Goal: Task Accomplishment & Management: Use online tool/utility

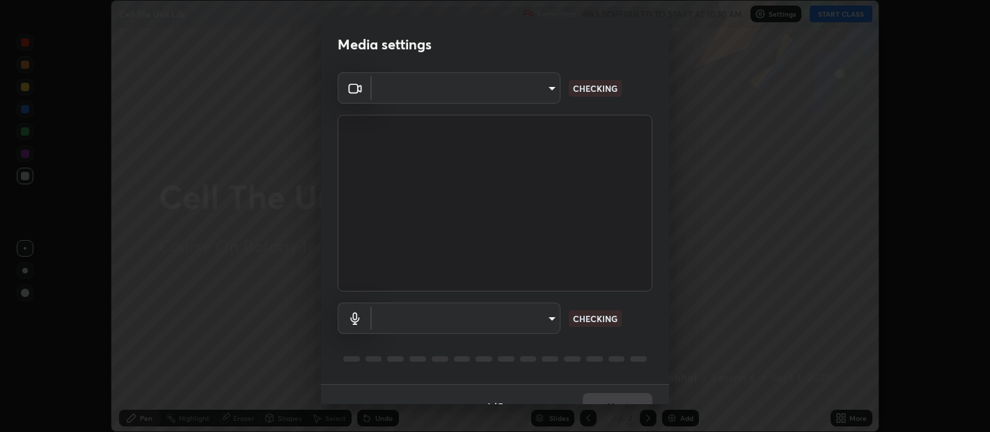
scroll to position [432, 989]
type input "b487a0c9c9d09bbbb380115422a62fd2740c7016d7b14ac64127474a774b5f74"
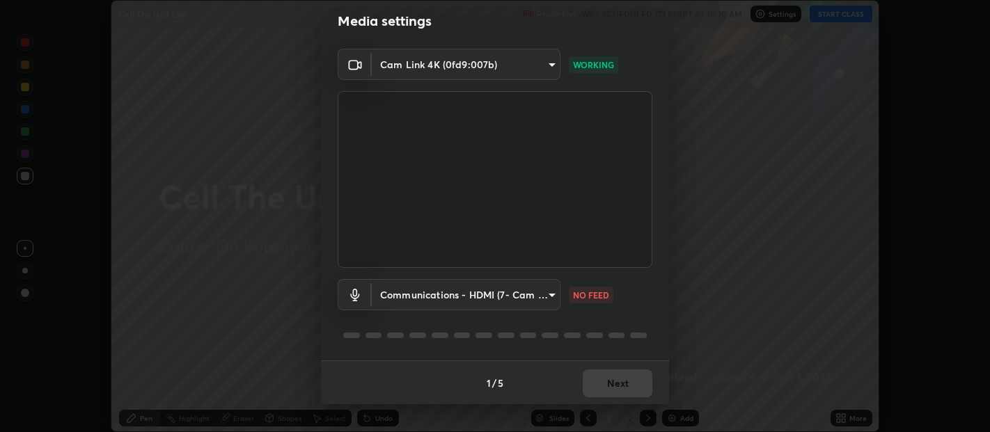
click at [535, 301] on body "Erase all Cell The Unit Life Recording WAS SCHEDULED TO START AT 10:10 AM Setti…" at bounding box center [495, 216] width 990 height 432
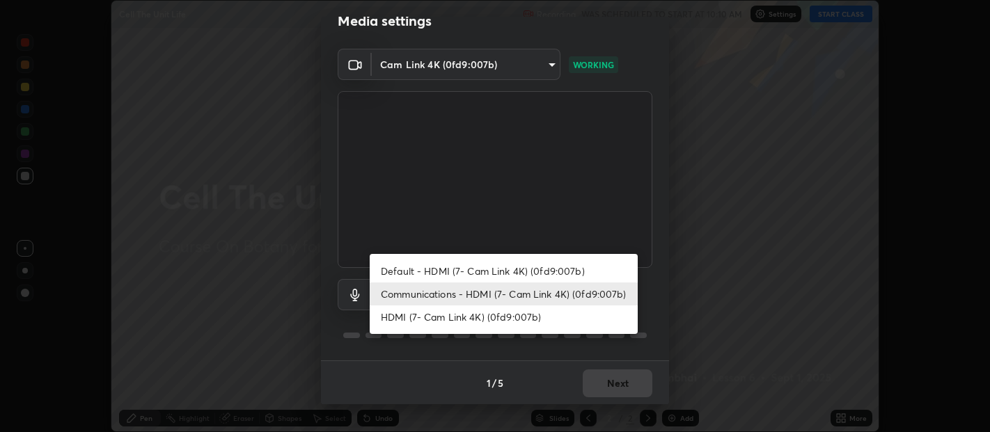
click at [516, 266] on li "Default - HDMI (7- Cam Link 4K) (0fd9:007b)" at bounding box center [504, 271] width 268 height 23
type input "default"
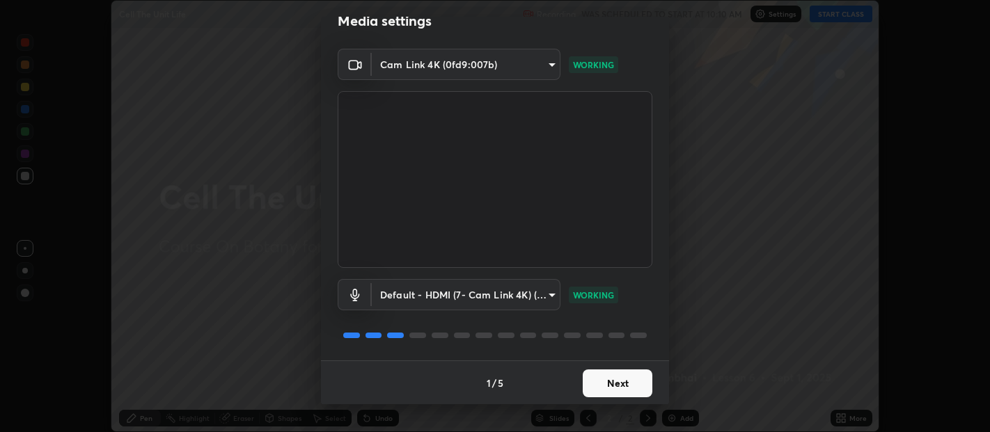
click at [624, 379] on button "Next" at bounding box center [617, 384] width 70 height 28
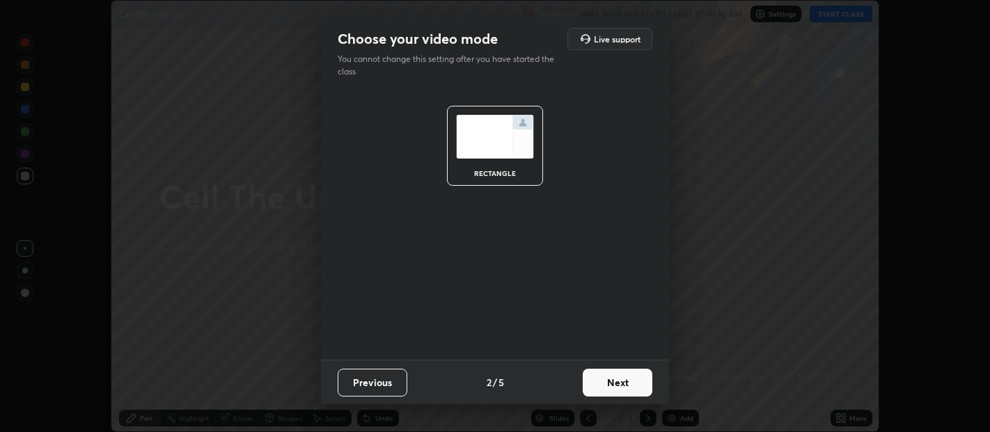
click at [635, 381] on button "Next" at bounding box center [617, 383] width 70 height 28
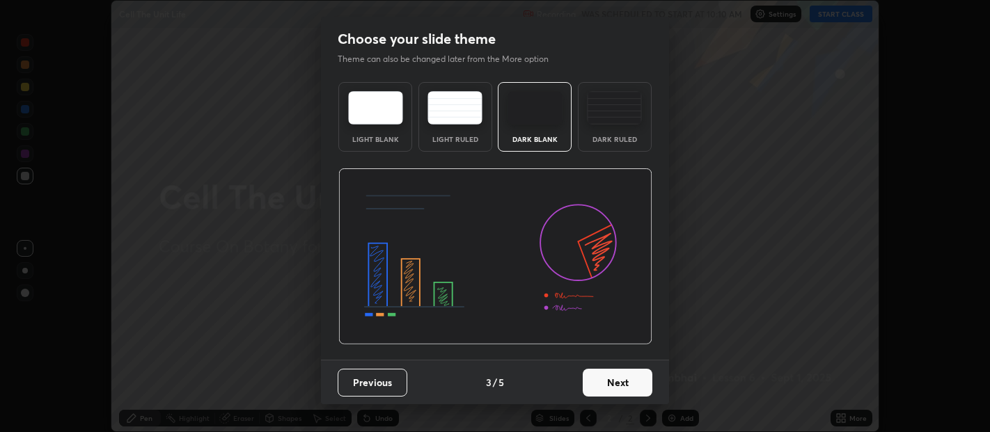
click at [644, 379] on button "Next" at bounding box center [617, 383] width 70 height 28
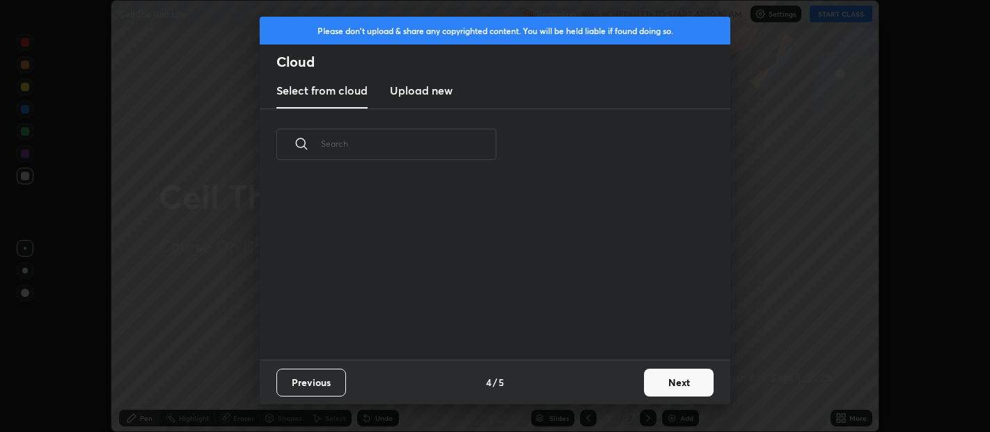
click at [665, 382] on button "Next" at bounding box center [679, 383] width 70 height 28
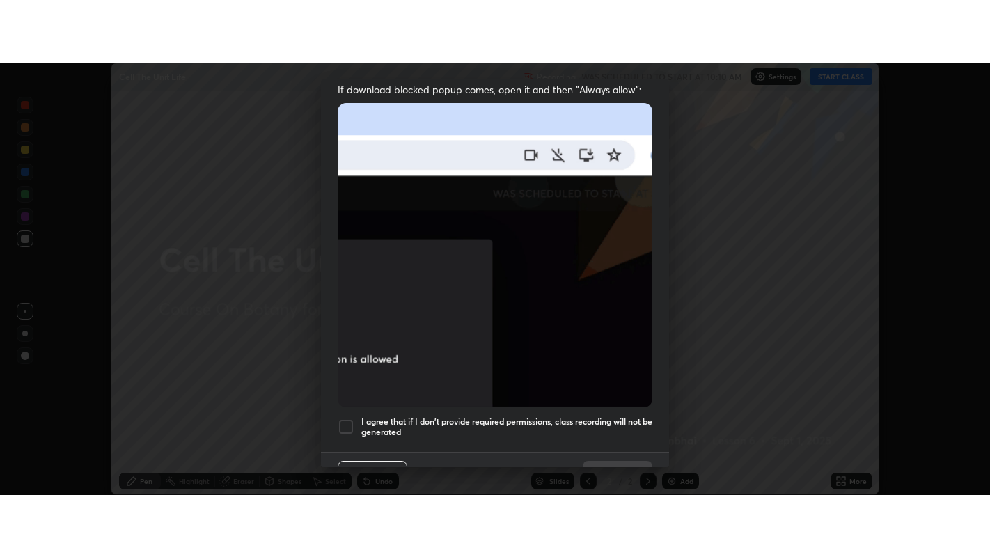
scroll to position [308, 0]
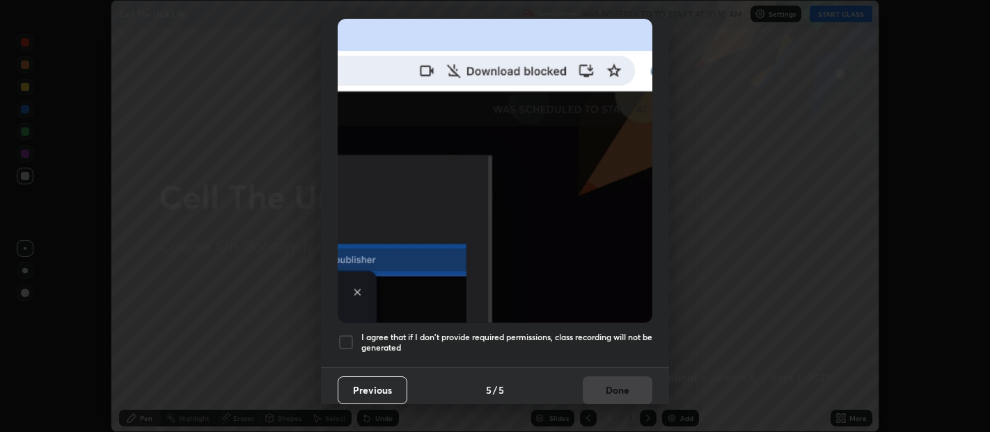
click at [345, 334] on div at bounding box center [346, 342] width 17 height 17
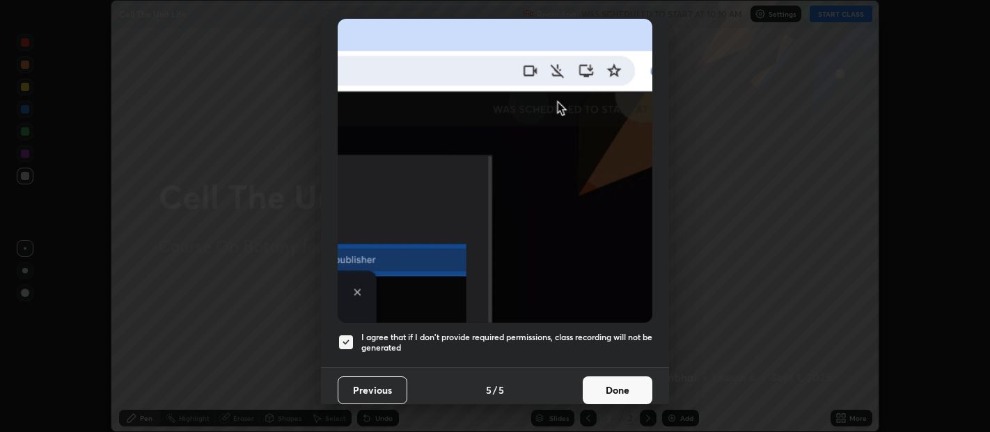
click at [614, 384] on button "Done" at bounding box center [617, 390] width 70 height 28
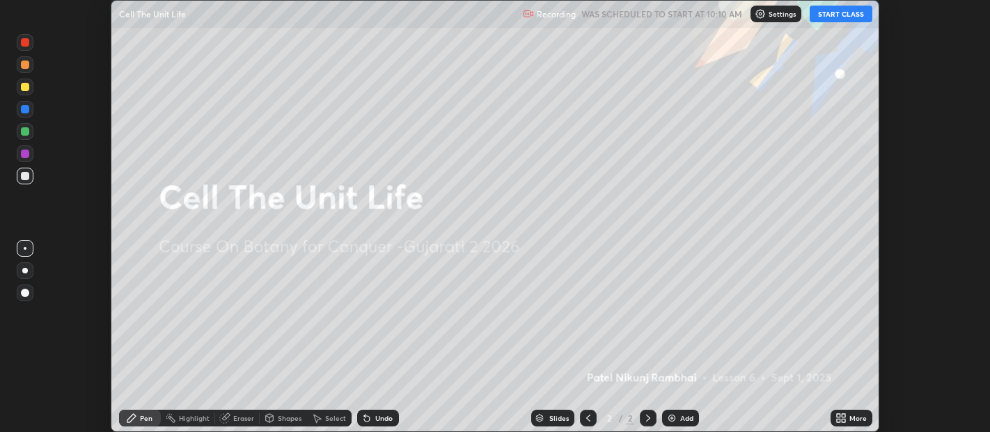
click at [840, 17] on button "START CLASS" at bounding box center [840, 14] width 63 height 17
click at [843, 420] on icon at bounding box center [842, 420] width 3 height 3
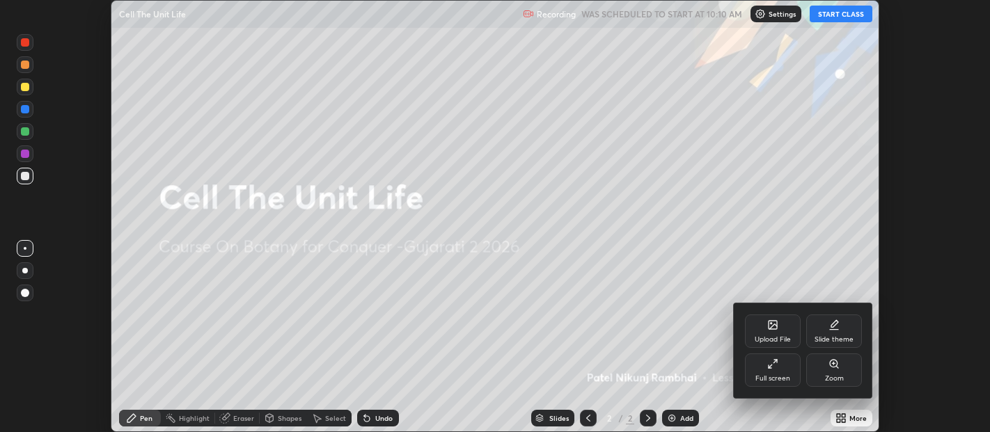
click at [775, 367] on icon at bounding box center [772, 363] width 11 height 11
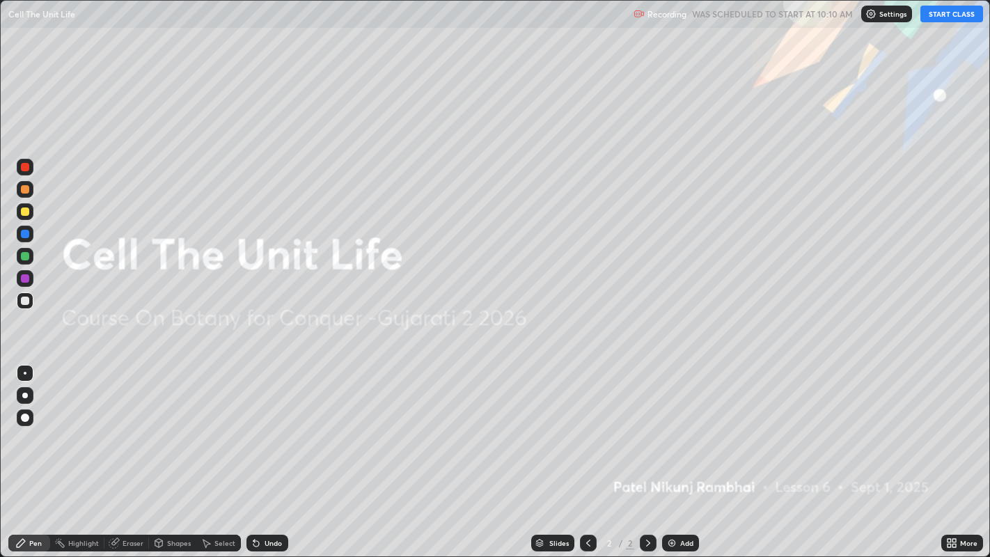
scroll to position [557, 990]
click at [669, 431] on img at bounding box center [671, 542] width 11 height 11
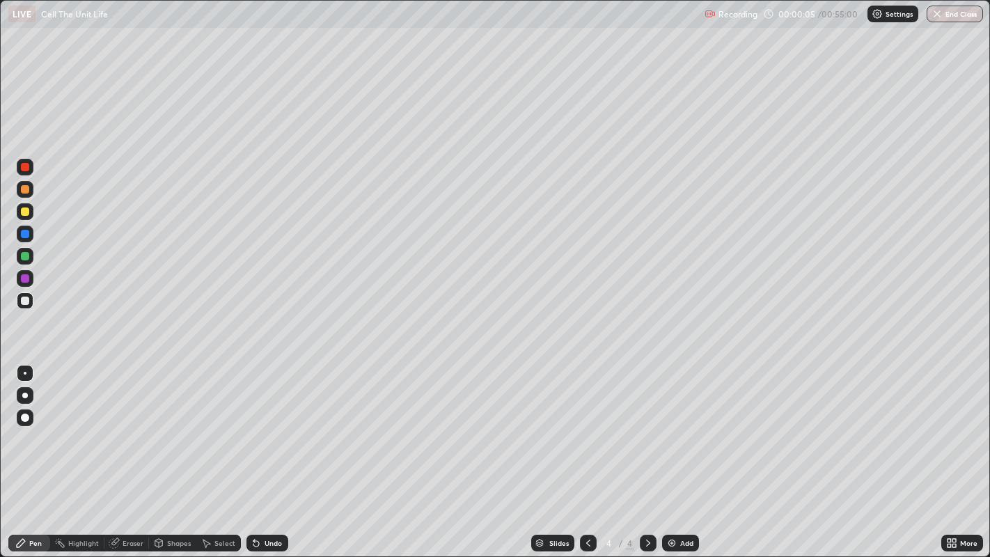
click at [669, 431] on img at bounding box center [671, 542] width 11 height 11
click at [670, 431] on img at bounding box center [671, 542] width 11 height 11
click at [671, 431] on img at bounding box center [671, 542] width 11 height 11
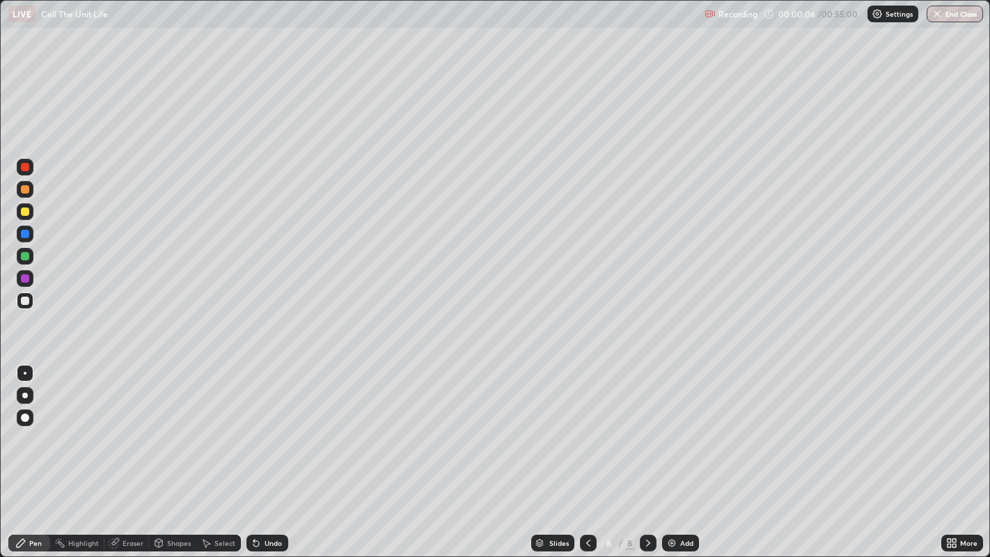
click at [669, 431] on img at bounding box center [671, 542] width 11 height 11
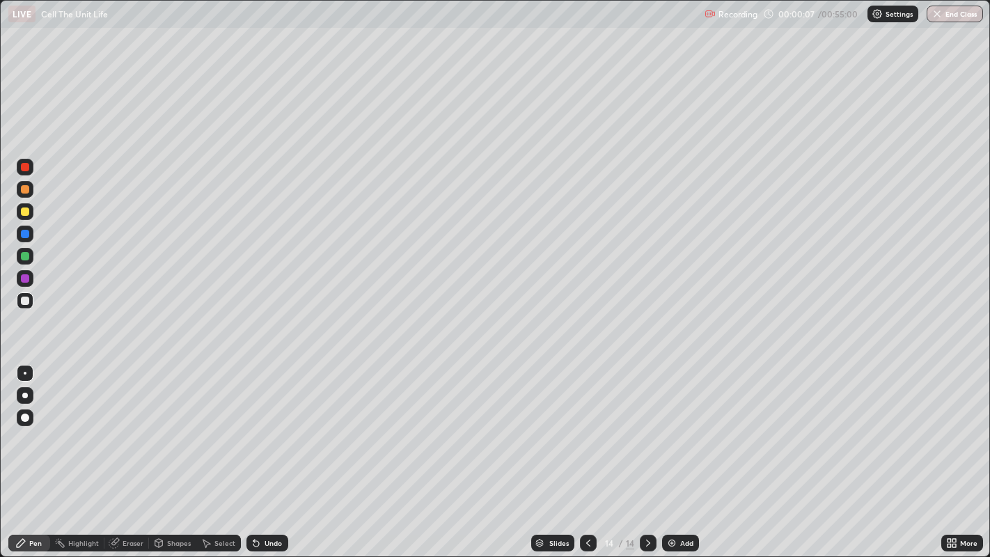
click at [669, 431] on img at bounding box center [671, 542] width 11 height 11
click at [668, 431] on img at bounding box center [671, 542] width 11 height 11
click at [669, 431] on img at bounding box center [671, 542] width 11 height 11
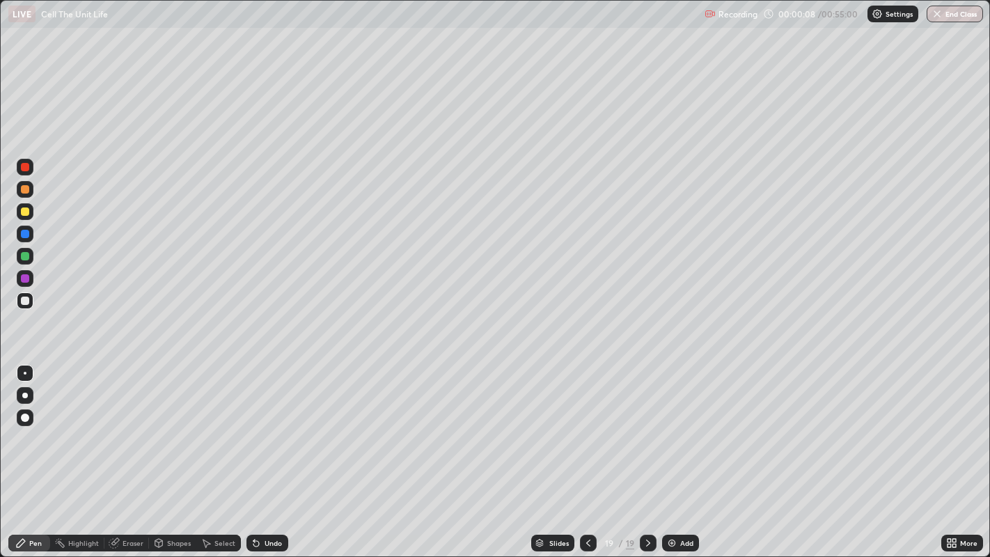
click at [587, 431] on icon at bounding box center [588, 542] width 4 height 7
click at [586, 431] on icon at bounding box center [587, 542] width 11 height 11
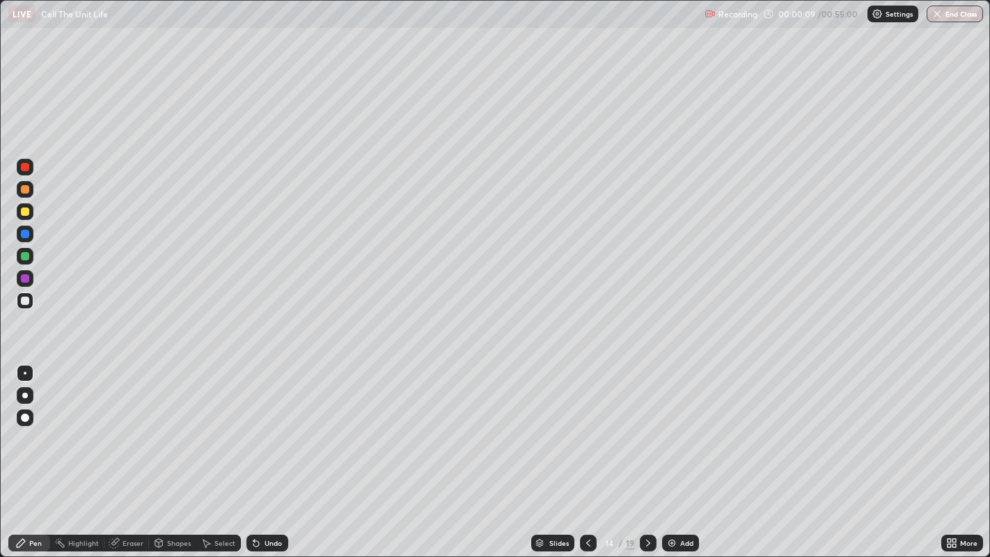
click at [586, 431] on icon at bounding box center [587, 542] width 11 height 11
click at [586, 431] on icon at bounding box center [588, 542] width 4 height 7
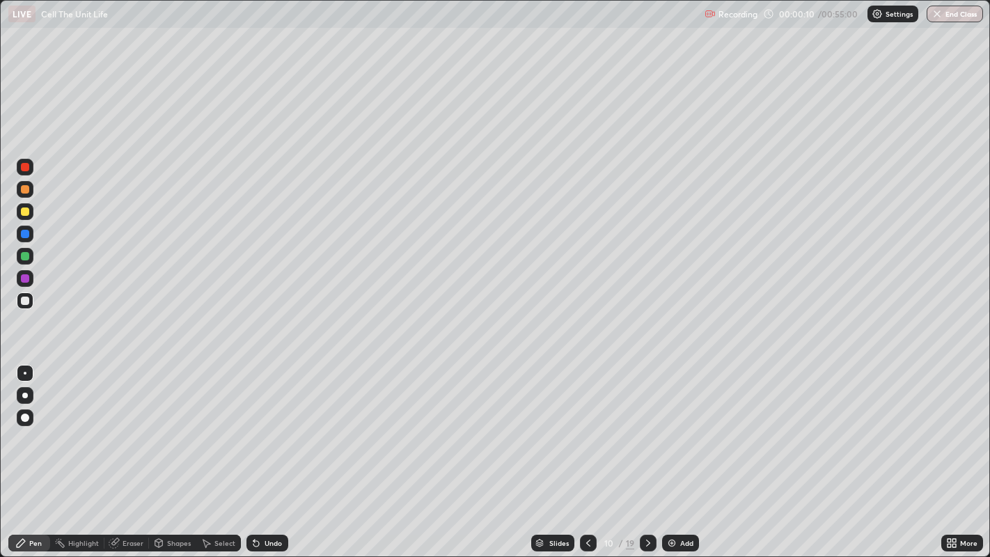
click at [586, 431] on icon at bounding box center [588, 542] width 4 height 7
click at [587, 431] on icon at bounding box center [587, 542] width 11 height 11
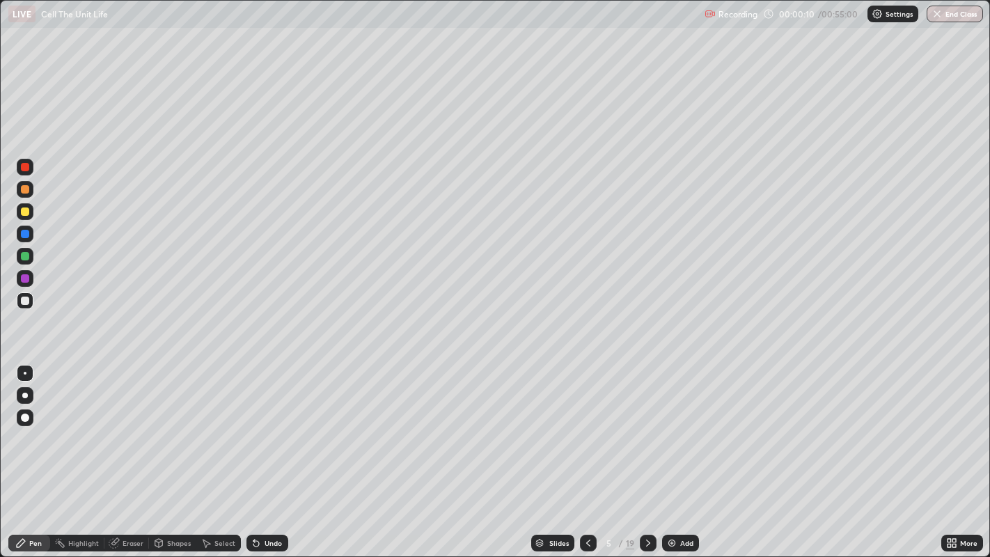
click at [587, 431] on icon at bounding box center [587, 542] width 11 height 11
click at [588, 431] on icon at bounding box center [587, 542] width 11 height 11
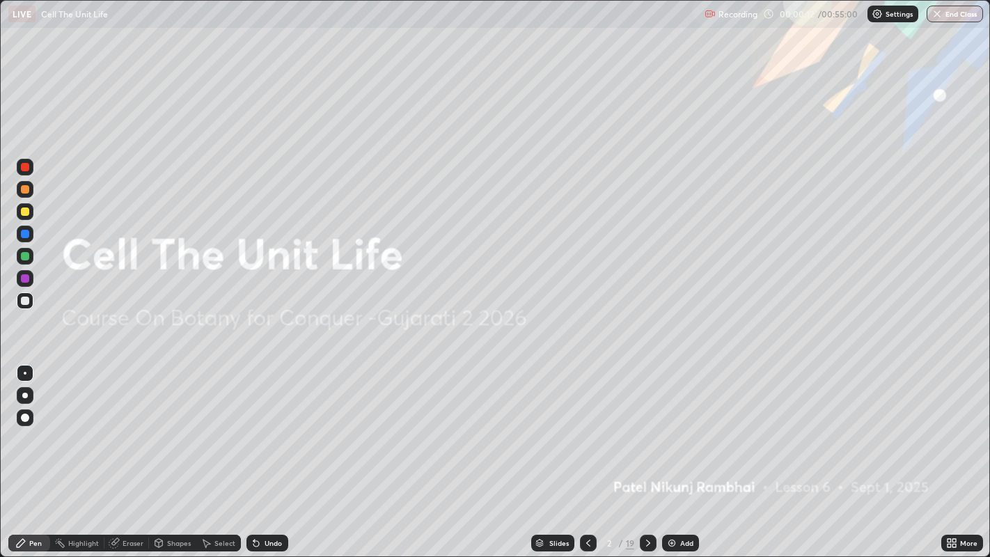
click at [645, 431] on icon at bounding box center [647, 542] width 11 height 11
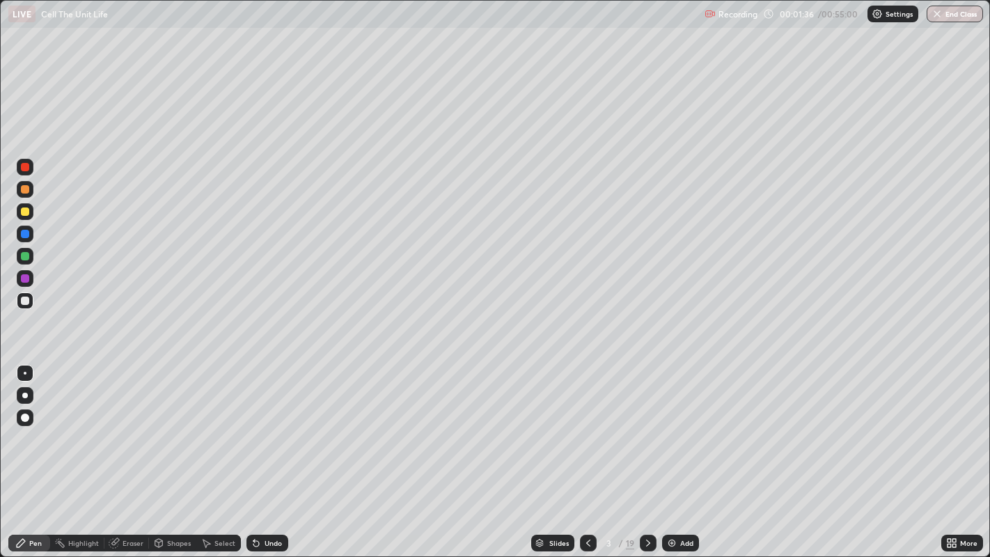
click at [24, 392] on div at bounding box center [25, 395] width 6 height 6
click at [25, 208] on div at bounding box center [25, 211] width 8 height 8
click at [647, 431] on icon at bounding box center [648, 542] width 4 height 7
click at [26, 303] on div at bounding box center [25, 300] width 8 height 8
click at [126, 431] on div "Eraser" at bounding box center [132, 542] width 21 height 7
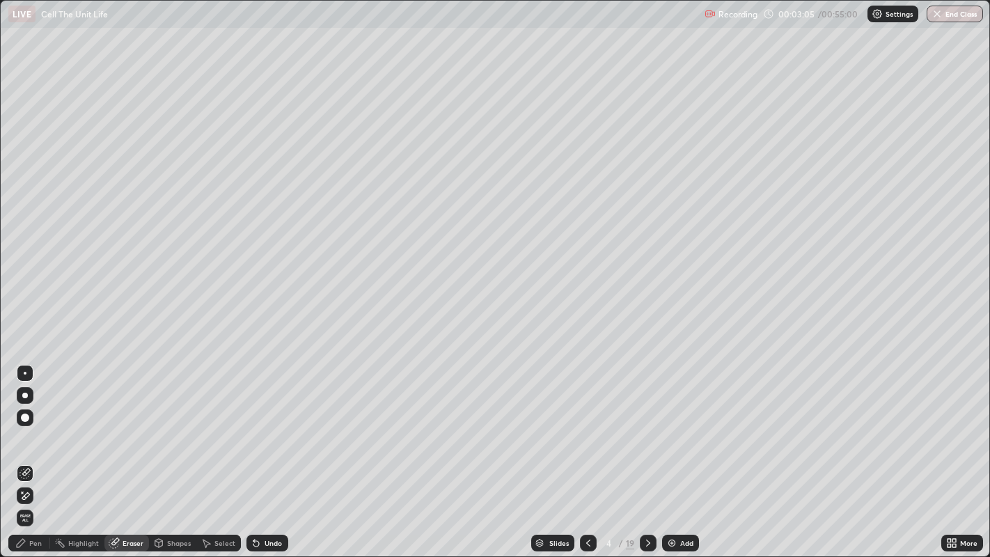
click at [127, 431] on div "Eraser" at bounding box center [132, 542] width 21 height 7
click at [33, 431] on div "Pen" at bounding box center [35, 542] width 13 height 7
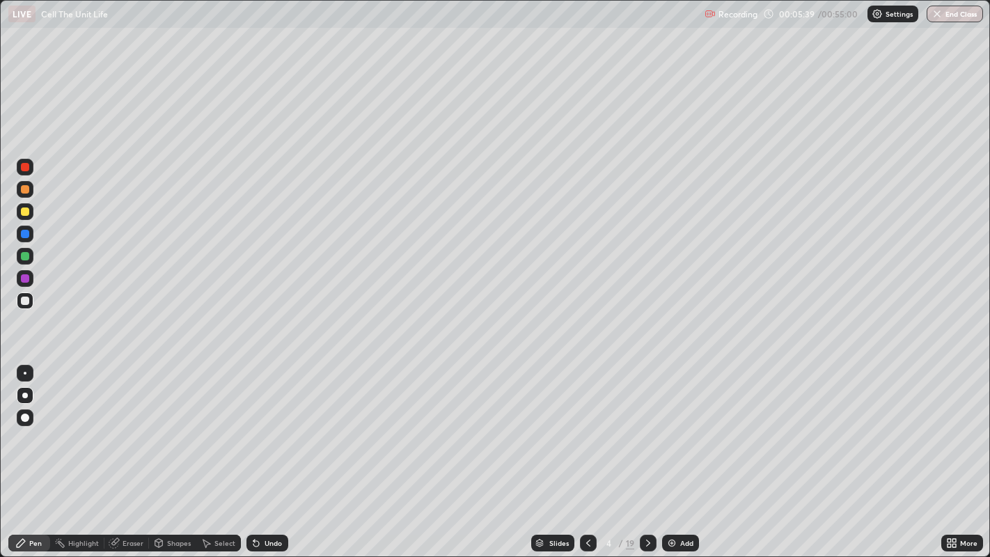
click at [24, 211] on div at bounding box center [25, 211] width 8 height 8
click at [24, 297] on div at bounding box center [25, 300] width 8 height 8
click at [24, 299] on div at bounding box center [25, 300] width 8 height 8
click at [640, 431] on div at bounding box center [648, 542] width 17 height 17
click at [28, 299] on div at bounding box center [25, 300] width 8 height 8
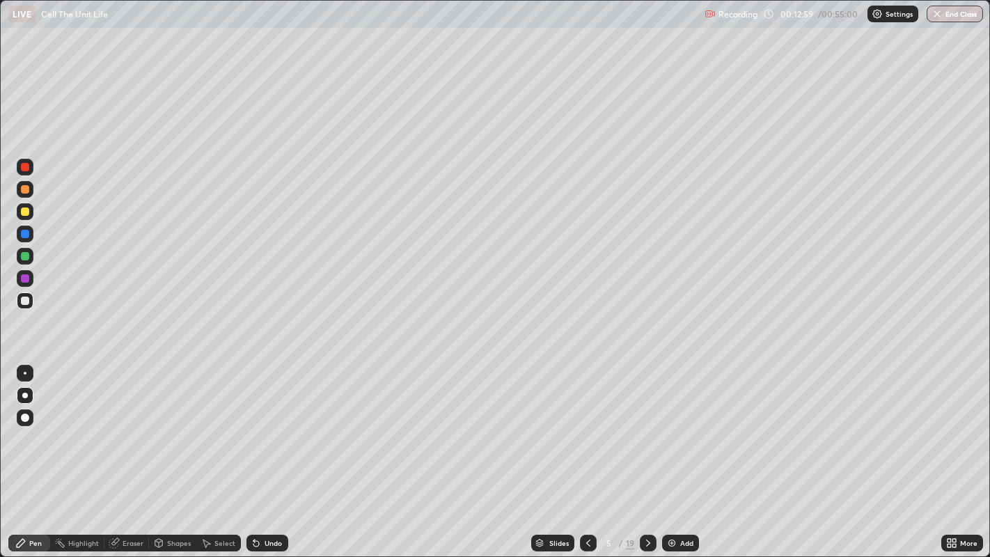
click at [120, 431] on div "Eraser" at bounding box center [126, 542] width 45 height 17
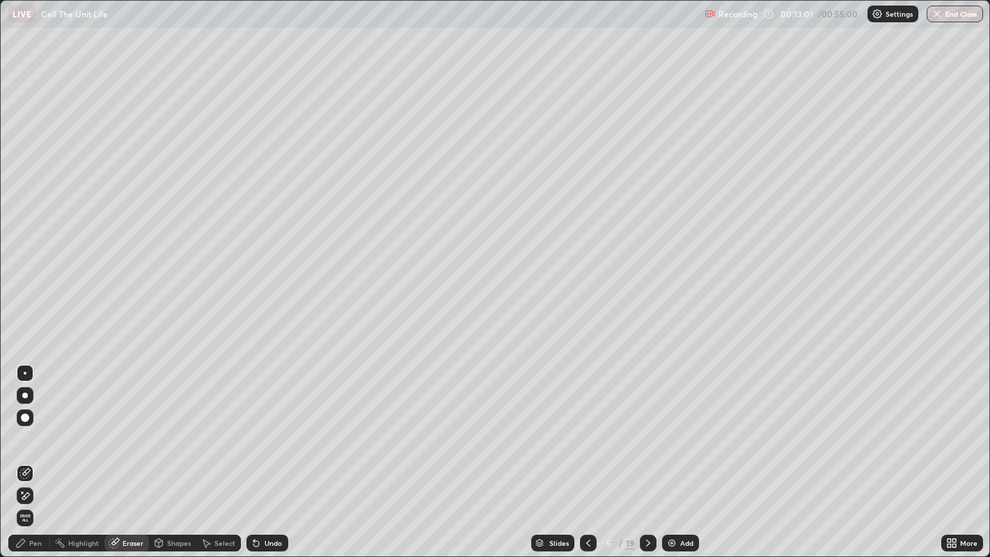
click at [36, 431] on div "Pen" at bounding box center [35, 542] width 13 height 7
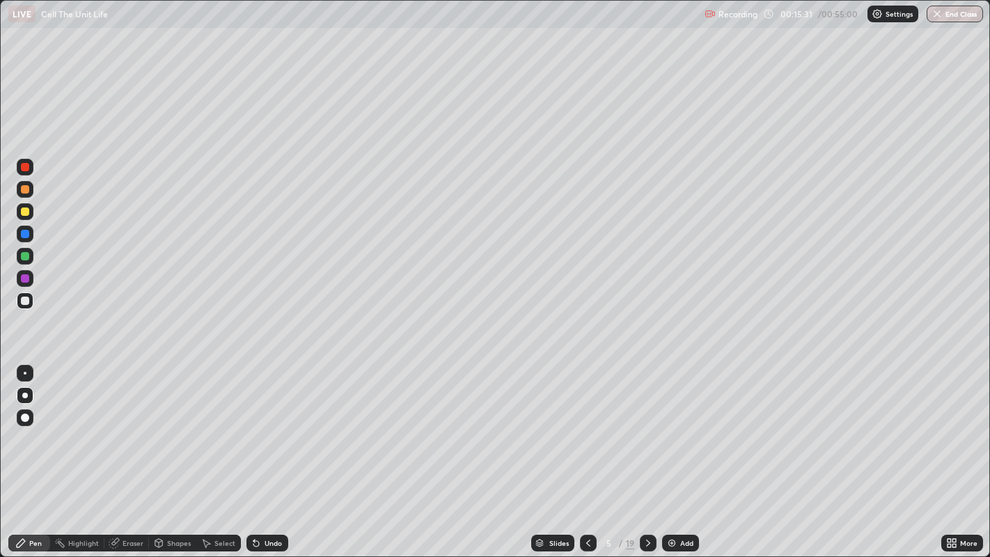
click at [645, 431] on icon at bounding box center [647, 542] width 11 height 11
click at [647, 431] on icon at bounding box center [647, 542] width 11 height 11
click at [133, 431] on div "Eraser" at bounding box center [132, 542] width 21 height 7
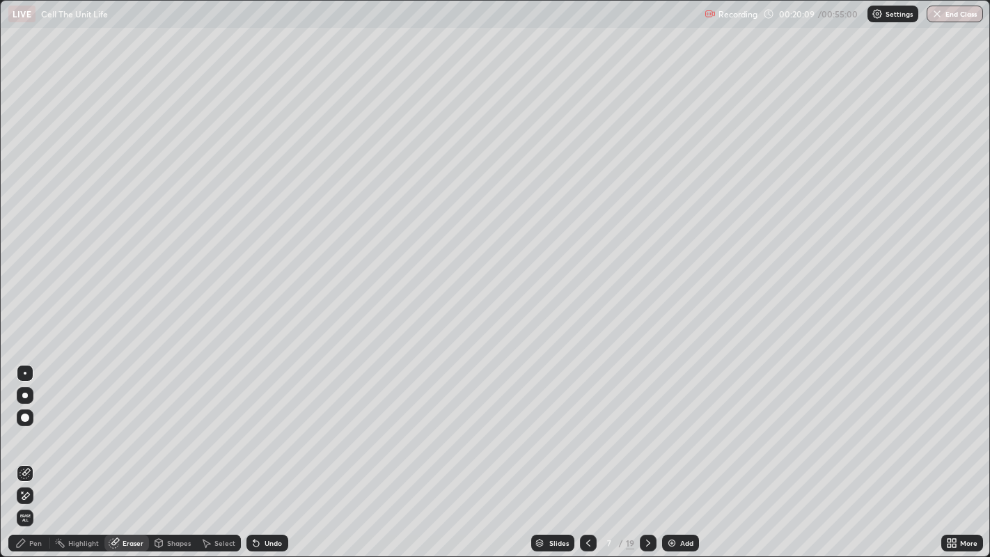
click at [29, 431] on div "Pen" at bounding box center [29, 542] width 42 height 17
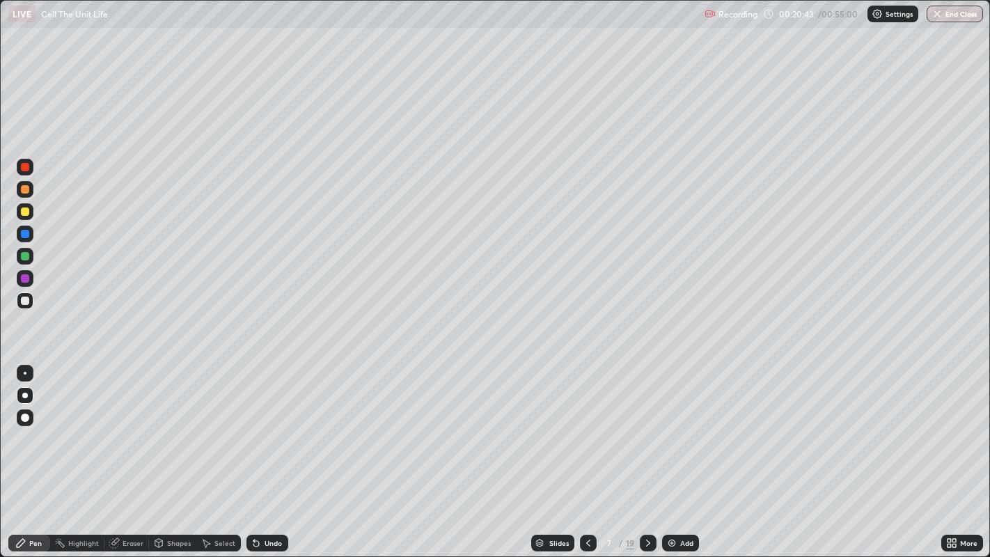
click at [29, 209] on div at bounding box center [25, 211] width 17 height 17
click at [23, 299] on div at bounding box center [25, 300] width 8 height 8
click at [123, 431] on div "Eraser" at bounding box center [132, 542] width 21 height 7
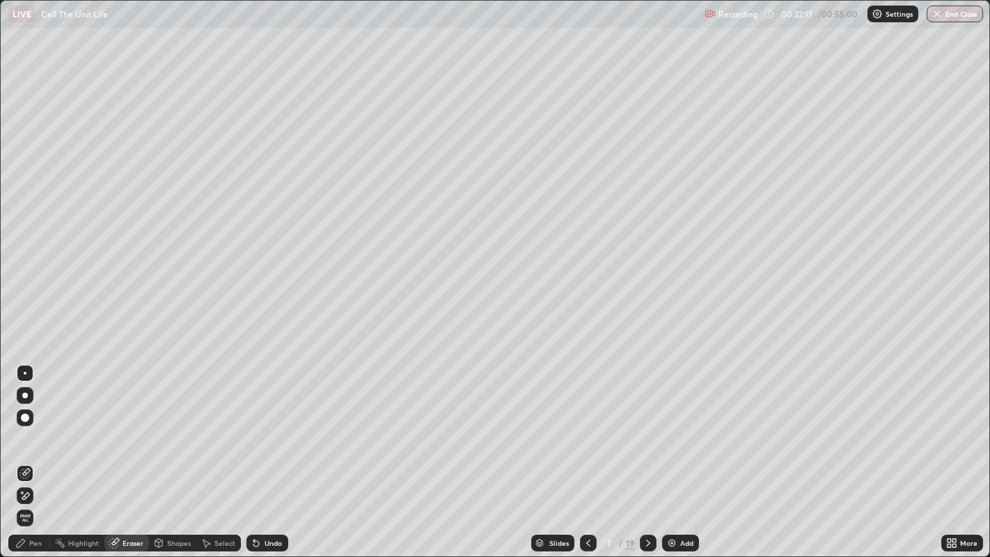
click at [40, 431] on div "Pen" at bounding box center [35, 542] width 13 height 7
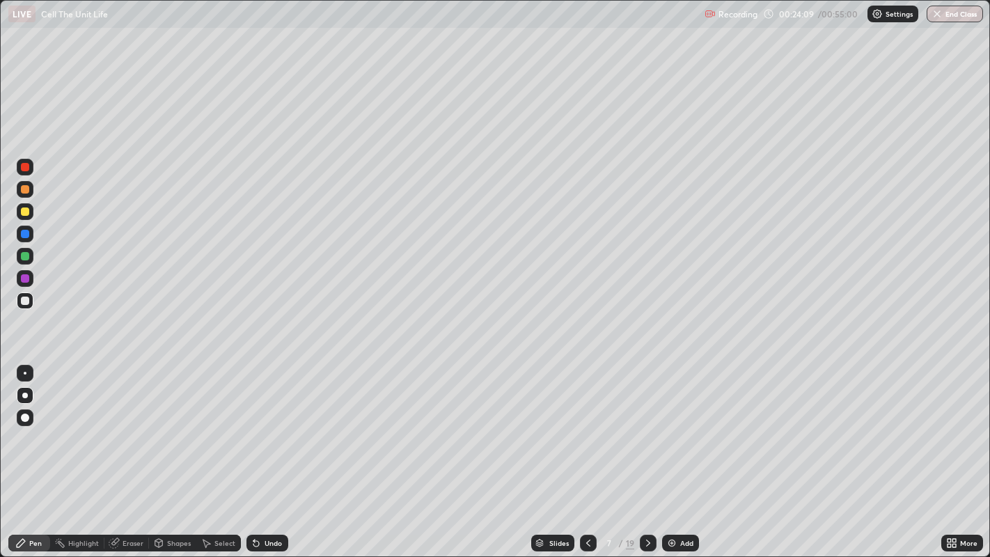
click at [23, 301] on div at bounding box center [25, 300] width 8 height 8
click at [22, 208] on div at bounding box center [25, 211] width 8 height 8
click at [22, 235] on div at bounding box center [25, 234] width 8 height 8
click at [24, 298] on div at bounding box center [25, 300] width 8 height 8
click at [26, 232] on div at bounding box center [25, 234] width 8 height 8
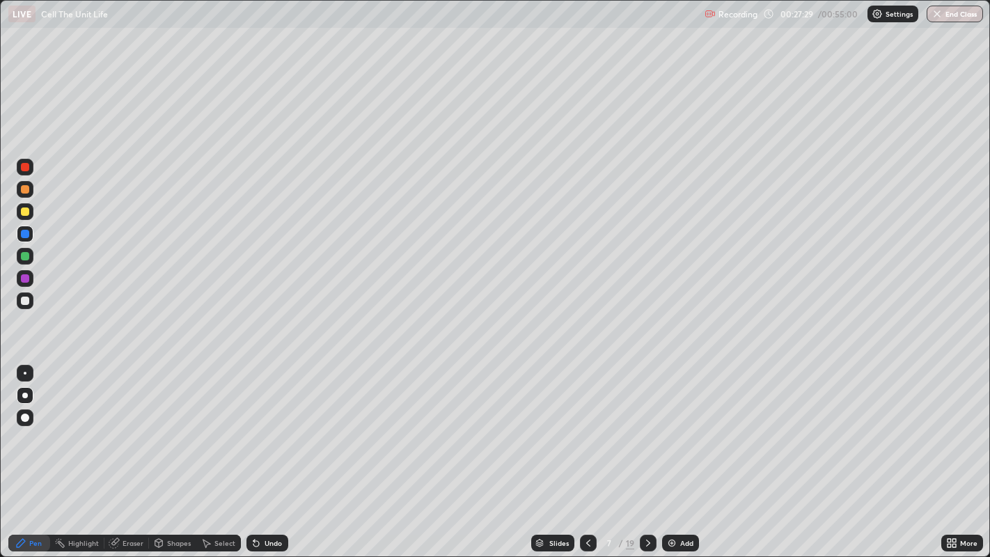
click at [33, 298] on div at bounding box center [25, 300] width 17 height 17
click at [26, 235] on div at bounding box center [25, 234] width 8 height 8
click at [28, 299] on div at bounding box center [25, 300] width 8 height 8
click at [646, 431] on icon at bounding box center [647, 542] width 11 height 11
click at [127, 431] on div "Eraser" at bounding box center [126, 542] width 45 height 17
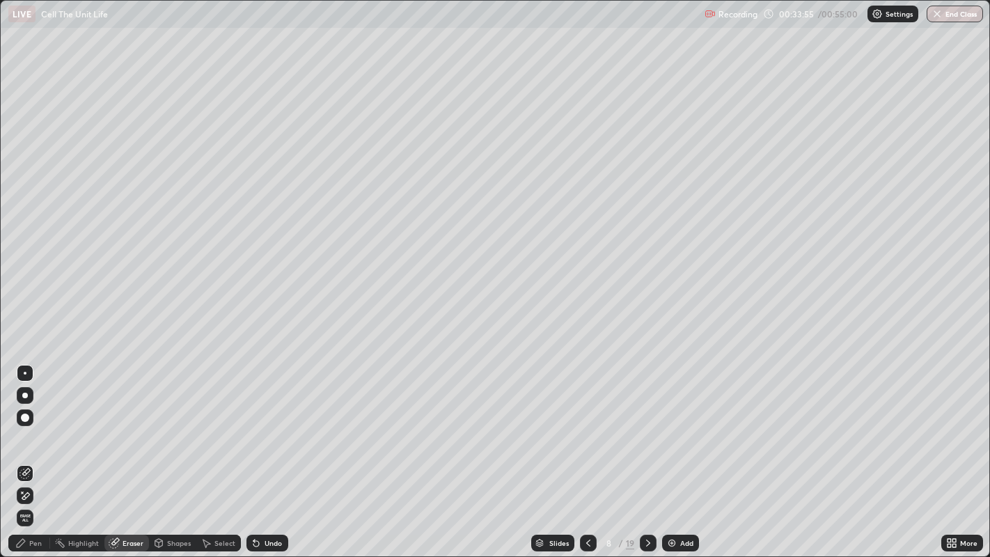
click at [34, 431] on div "Pen" at bounding box center [35, 542] width 13 height 7
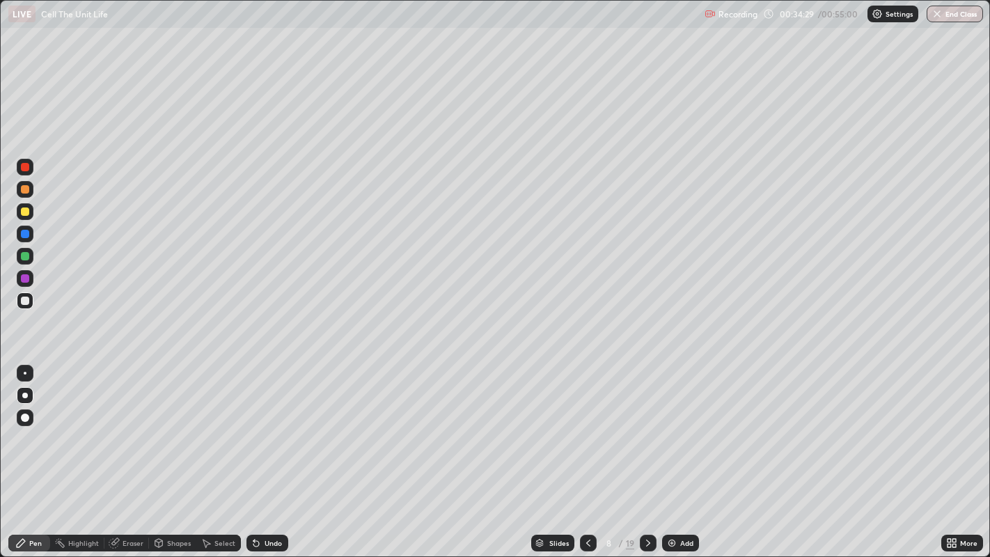
click at [23, 214] on div at bounding box center [25, 211] width 8 height 8
click at [24, 299] on div at bounding box center [25, 300] width 8 height 8
click at [29, 307] on div at bounding box center [25, 300] width 17 height 17
click at [26, 296] on div at bounding box center [25, 300] width 8 height 8
click at [27, 209] on div at bounding box center [25, 211] width 8 height 8
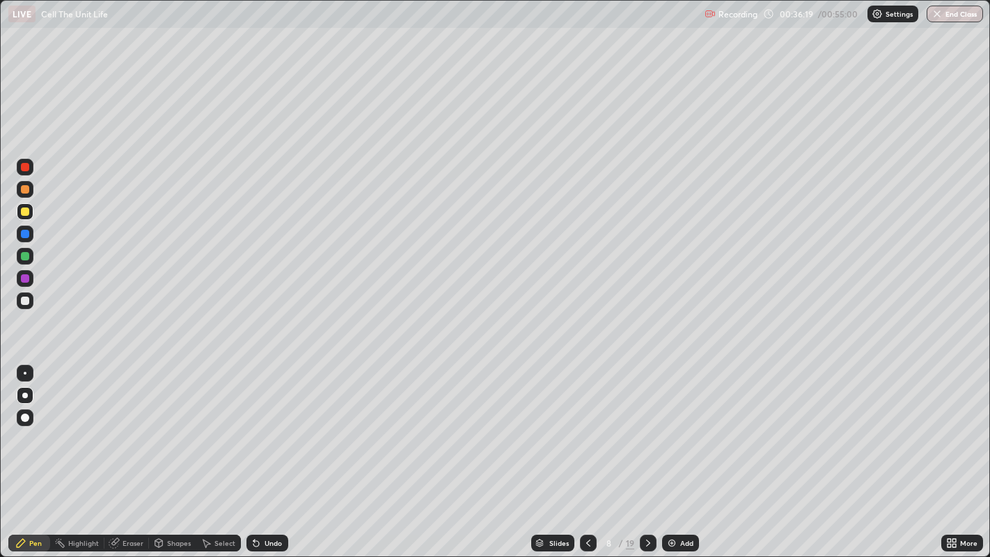
click at [26, 300] on div at bounding box center [25, 300] width 8 height 8
click at [125, 431] on div "Eraser" at bounding box center [132, 542] width 21 height 7
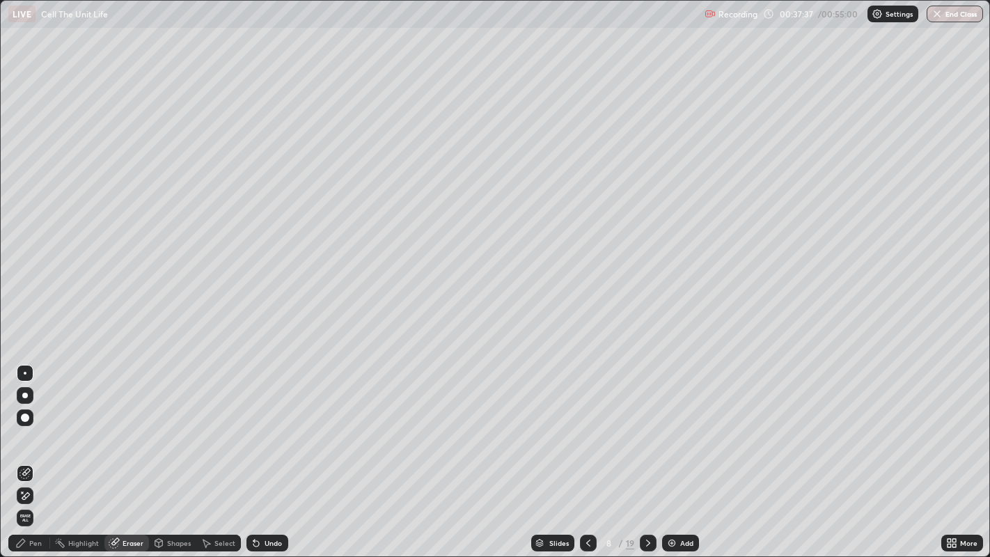
click at [24, 431] on div "Pen" at bounding box center [29, 542] width 42 height 17
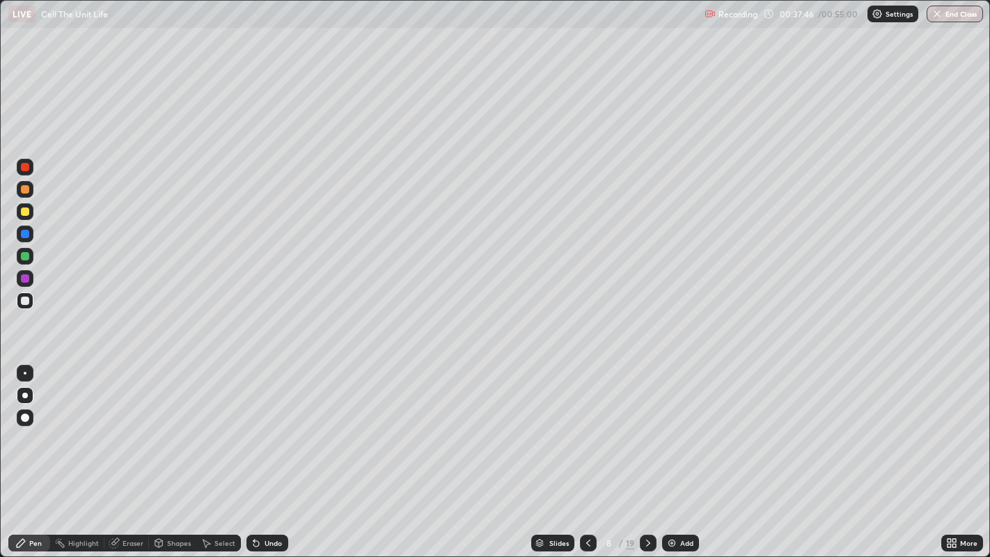
click at [122, 431] on div "Eraser" at bounding box center [132, 542] width 21 height 7
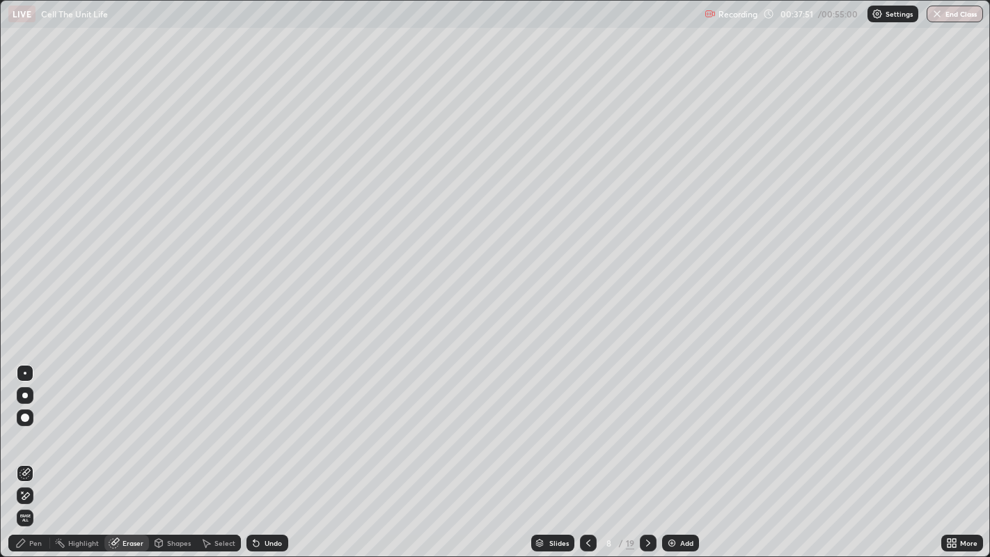
click at [33, 431] on div "Pen" at bounding box center [35, 542] width 13 height 7
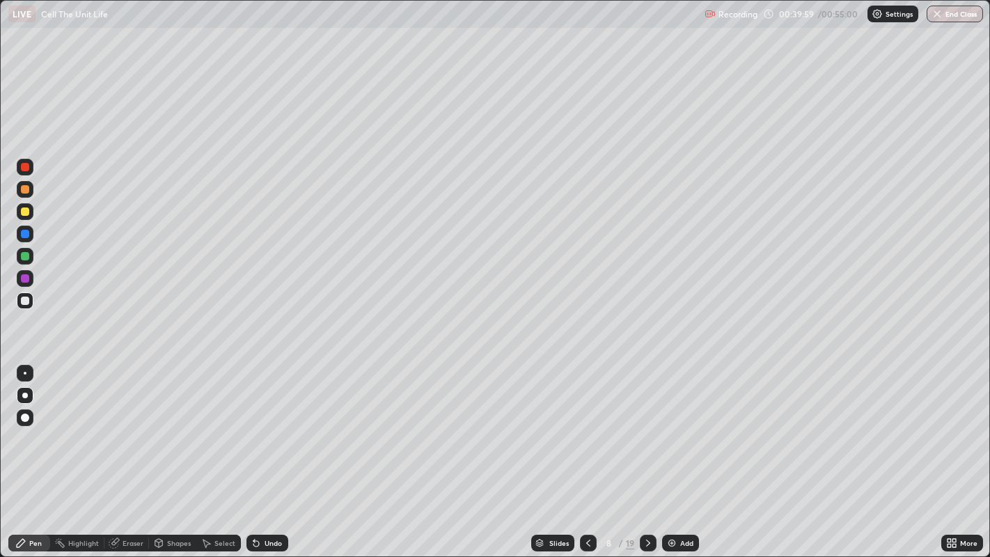
click at [648, 431] on icon at bounding box center [647, 542] width 11 height 11
click at [131, 431] on div "Eraser" at bounding box center [132, 542] width 21 height 7
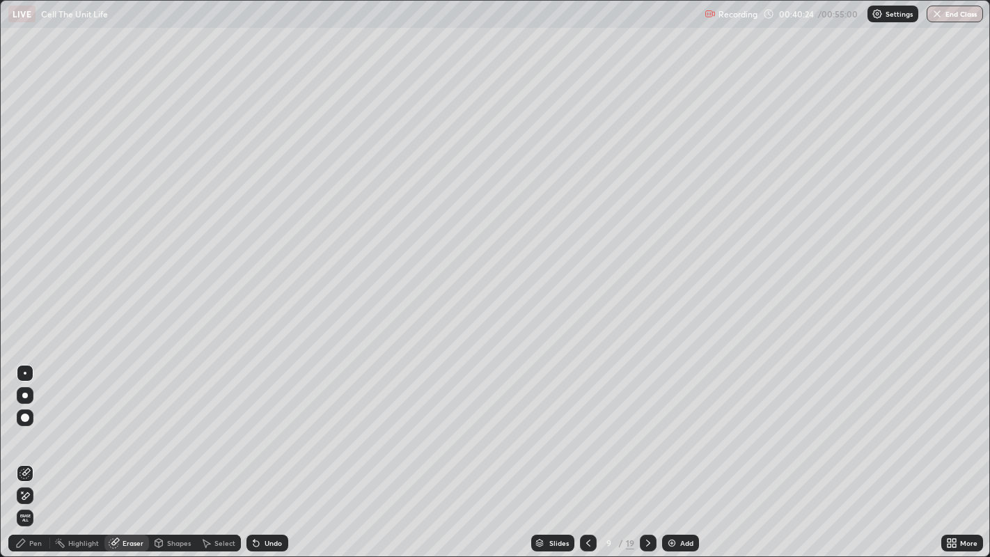
click at [34, 431] on div "Pen" at bounding box center [35, 542] width 13 height 7
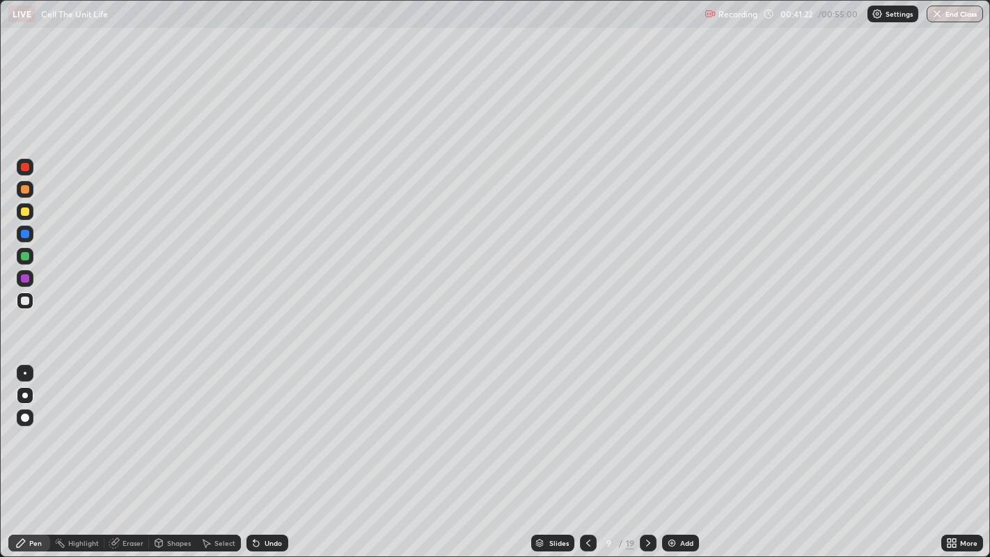
click at [129, 431] on div "Eraser" at bounding box center [132, 542] width 21 height 7
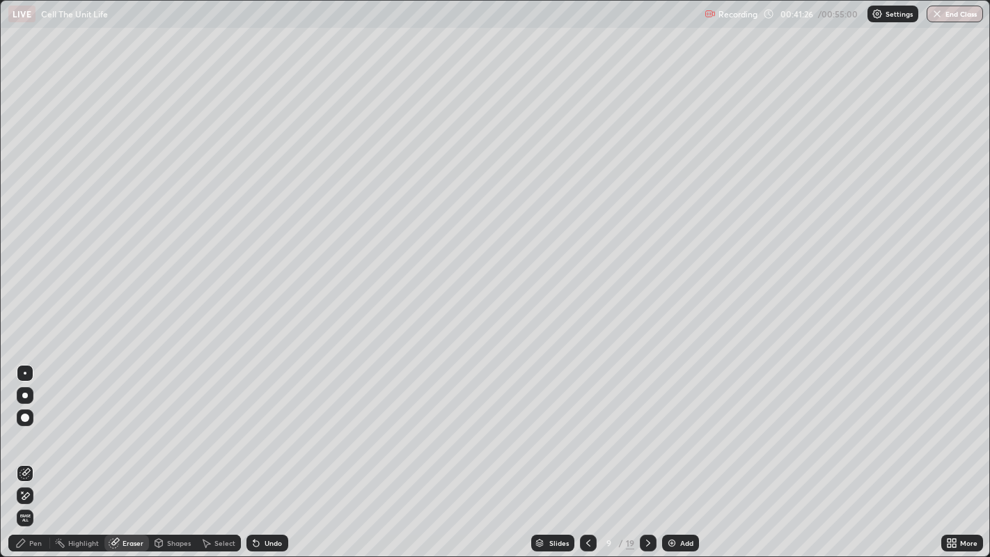
click at [34, 431] on div "Pen" at bounding box center [35, 542] width 13 height 7
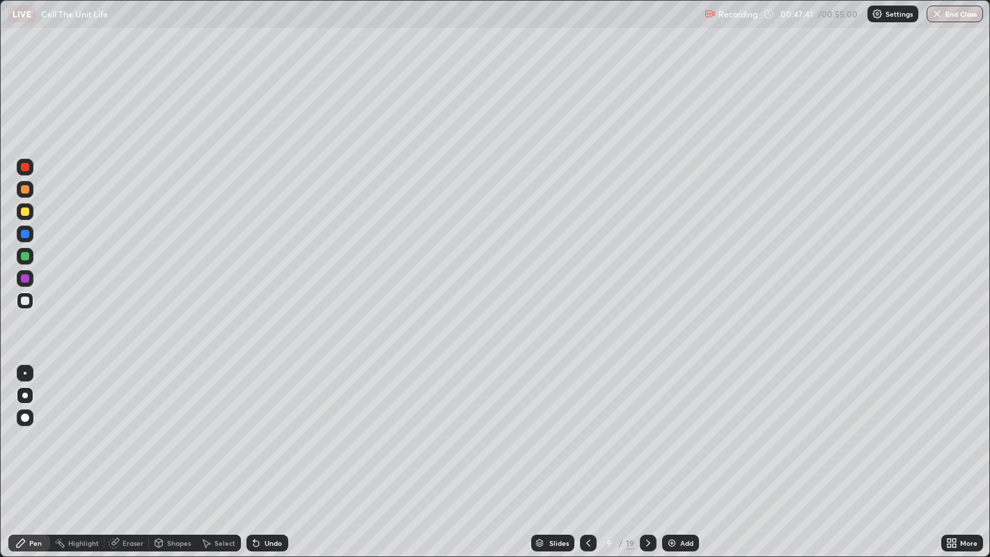
click at [647, 431] on icon at bounding box center [647, 542] width 11 height 11
click at [127, 431] on div "Eraser" at bounding box center [132, 542] width 21 height 7
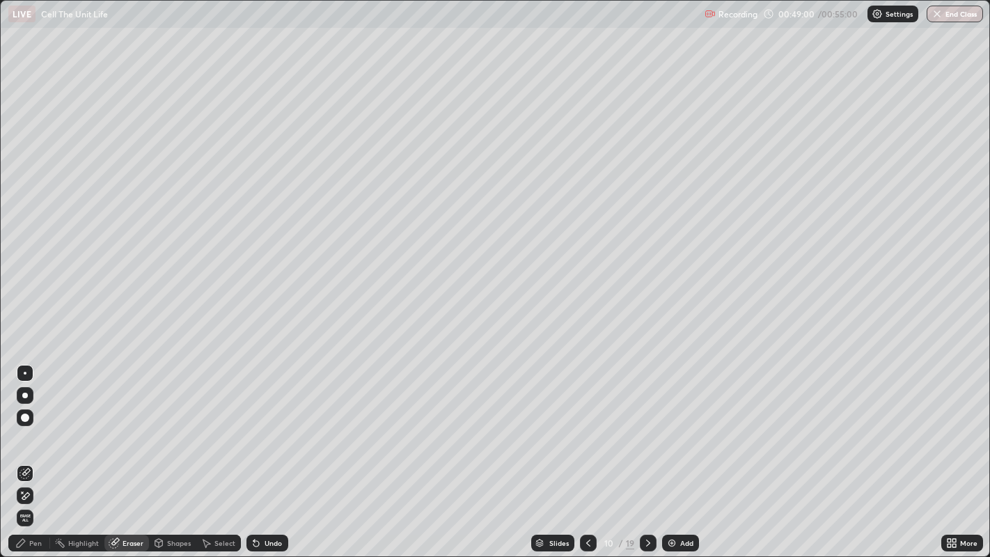
click at [34, 431] on div "Pen" at bounding box center [35, 542] width 13 height 7
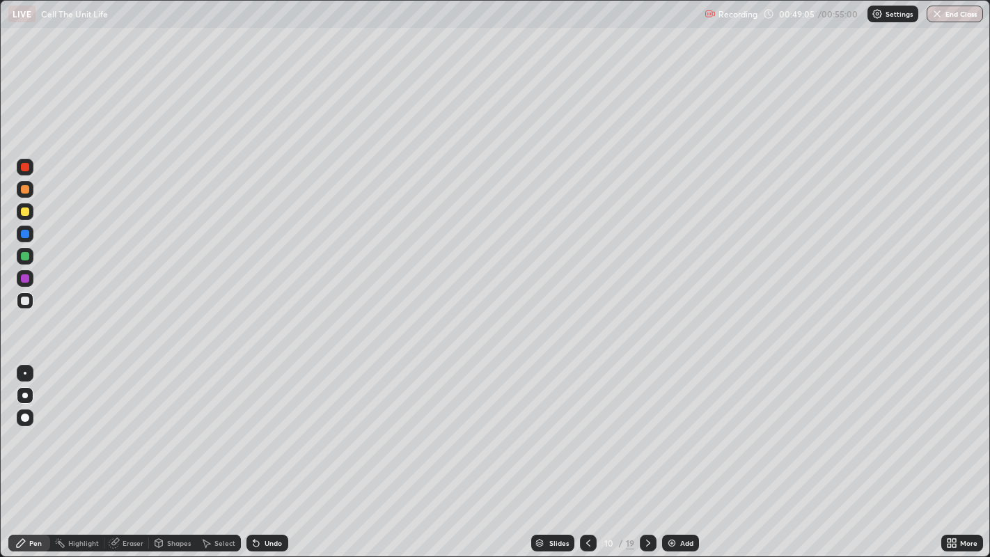
click at [122, 431] on div "Eraser" at bounding box center [126, 542] width 45 height 17
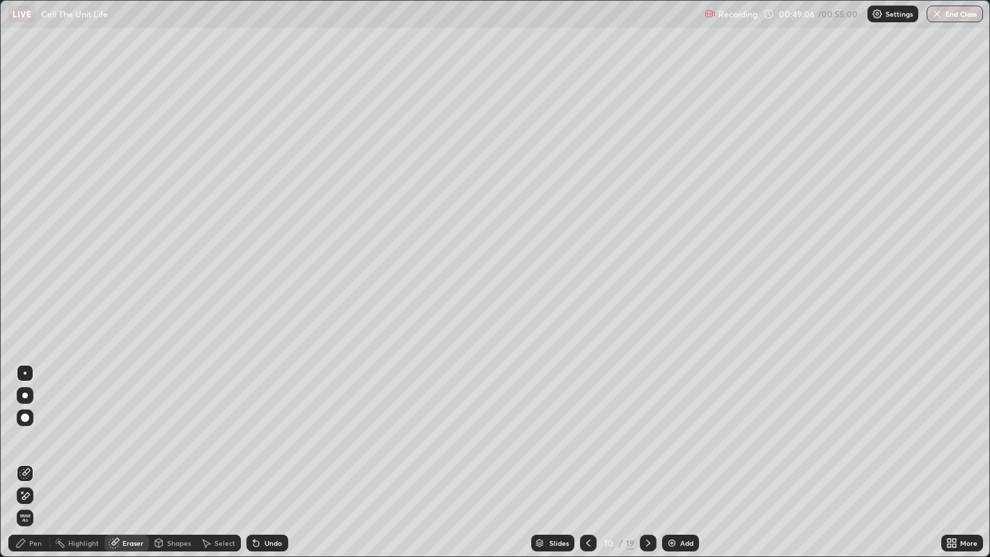
click at [35, 431] on div "Pen" at bounding box center [35, 542] width 13 height 7
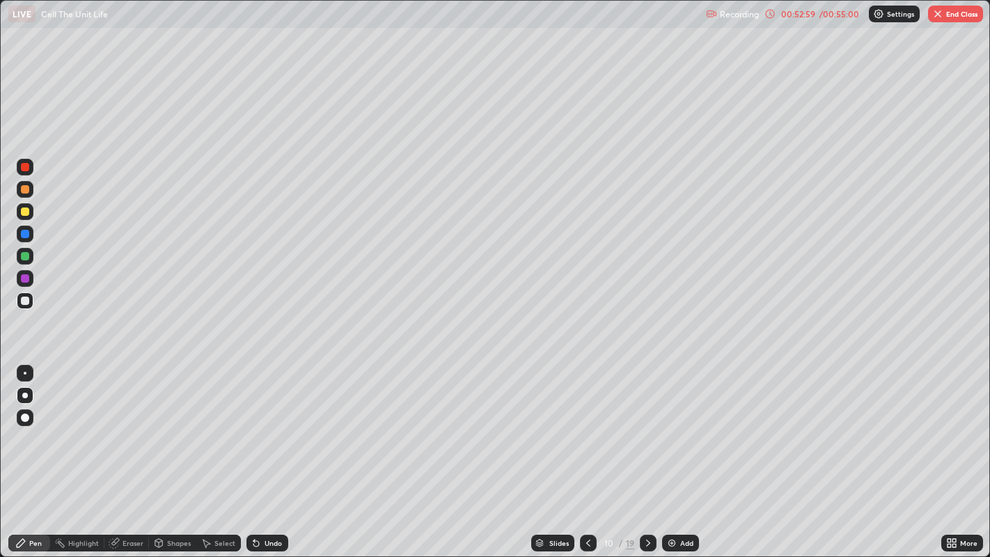
click at [956, 15] on button "End Class" at bounding box center [955, 14] width 55 height 17
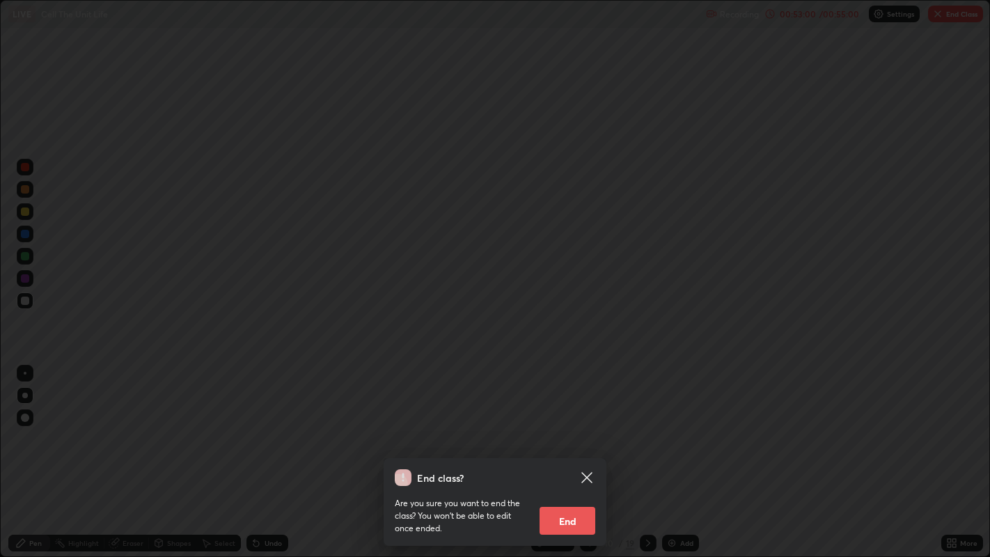
click at [569, 431] on button "End" at bounding box center [567, 521] width 56 height 28
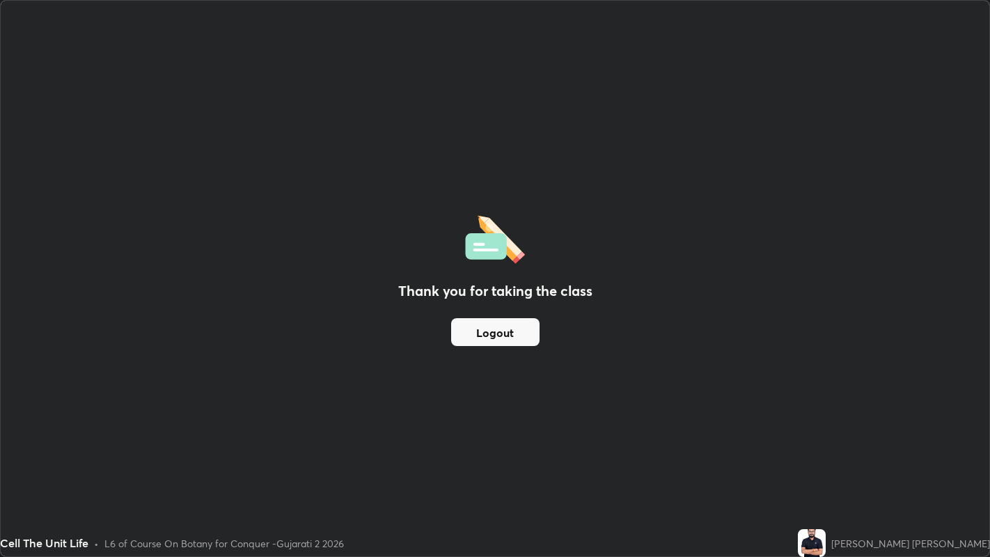
click at [509, 335] on button "Logout" at bounding box center [495, 332] width 88 height 28
